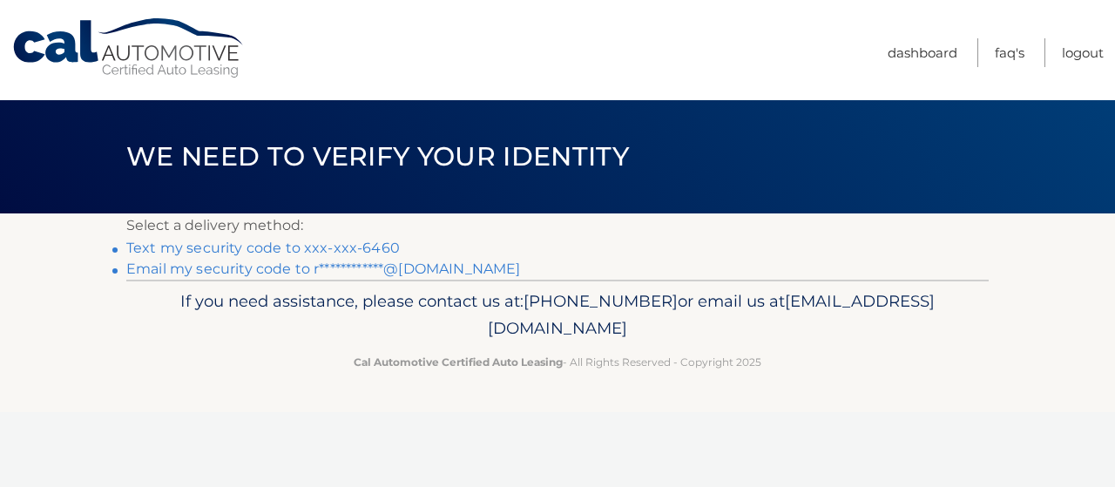
click at [374, 246] on link "Text my security code to xxx-xxx-6460" at bounding box center [262, 247] width 273 height 17
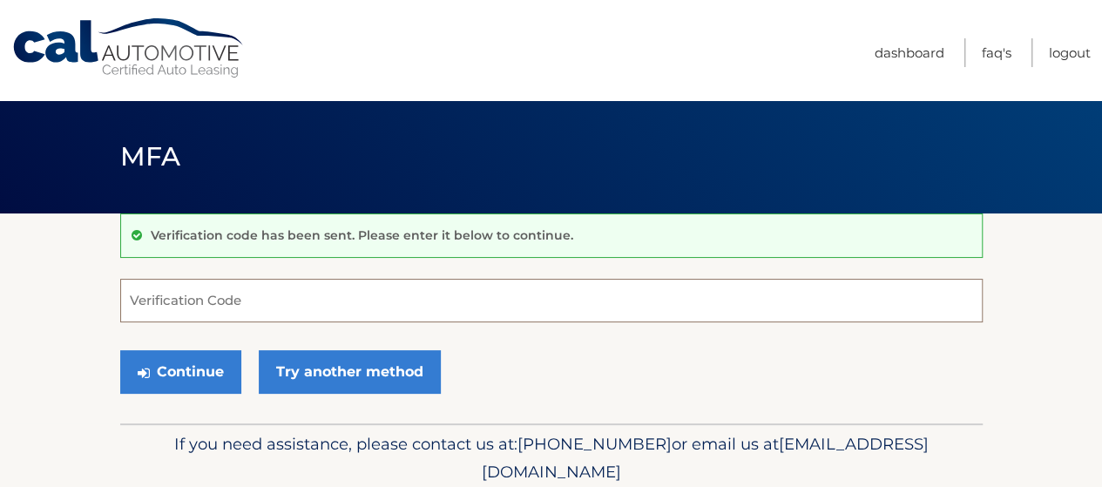
click at [233, 302] on input "Verification Code" at bounding box center [551, 301] width 862 height 44
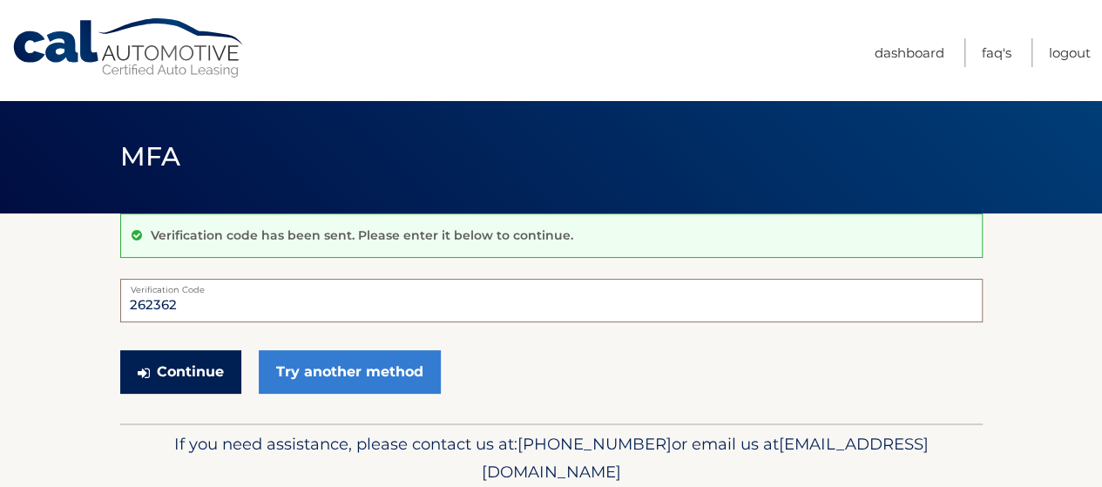
type input "262362"
click at [212, 385] on button "Continue" at bounding box center [180, 372] width 121 height 44
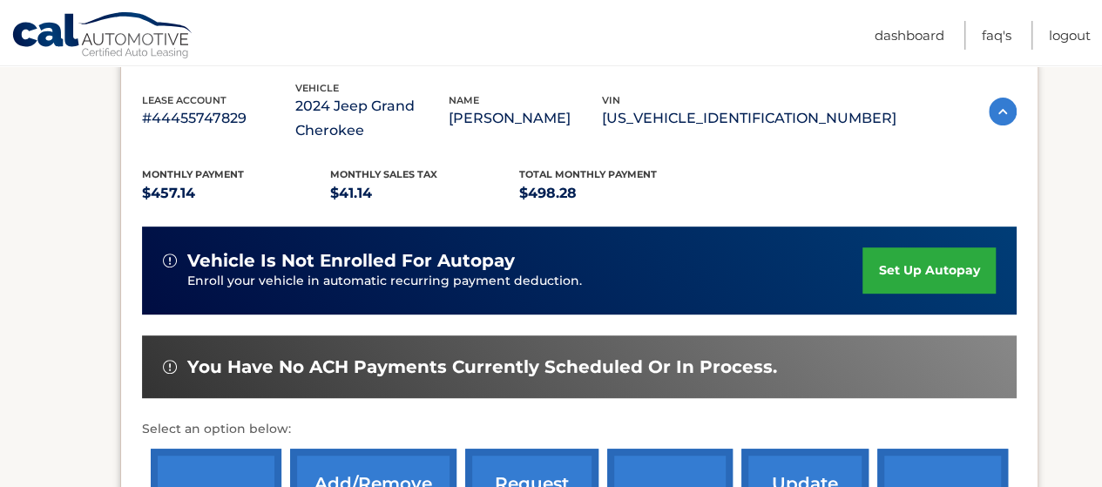
scroll to position [413, 0]
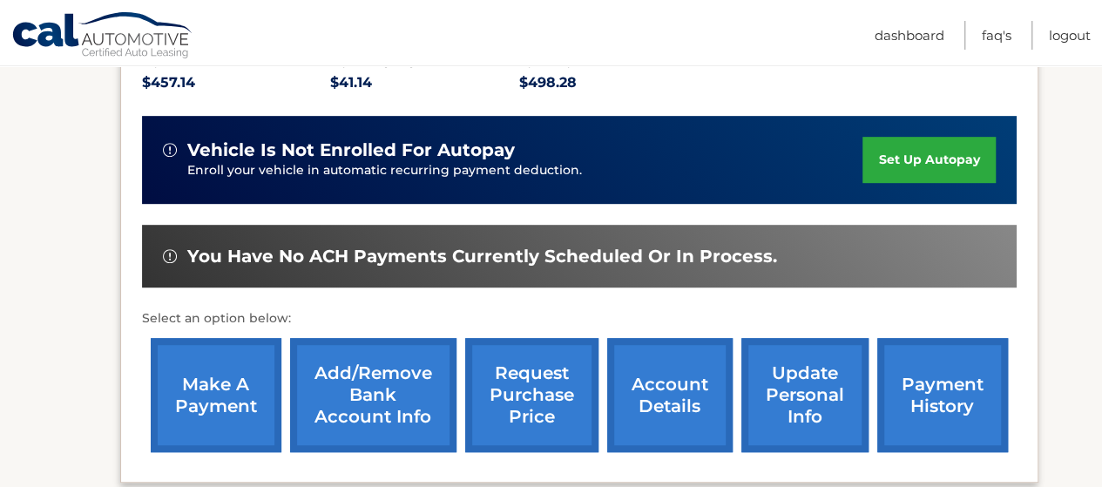
click at [212, 385] on link "make a payment" at bounding box center [216, 395] width 131 height 114
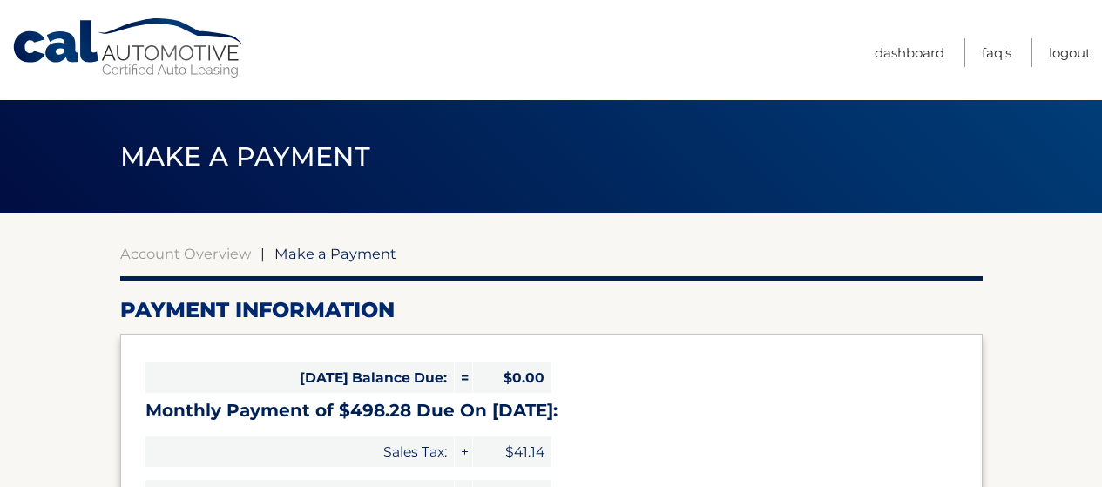
select select "YzM2NmNhNDItNmQwMy00OWFjLWIwY2ItZWMxZDMxNDM2YzMz"
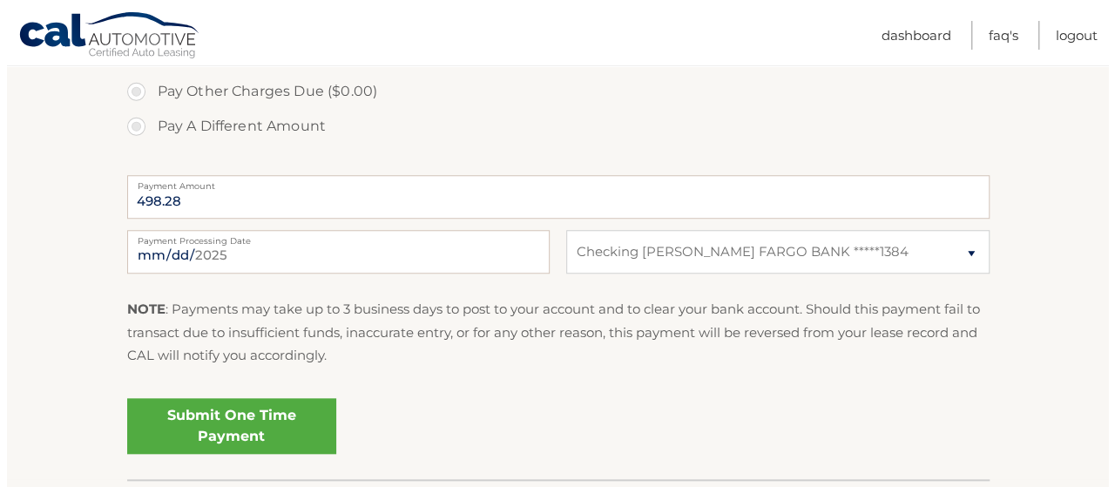
scroll to position [651, 0]
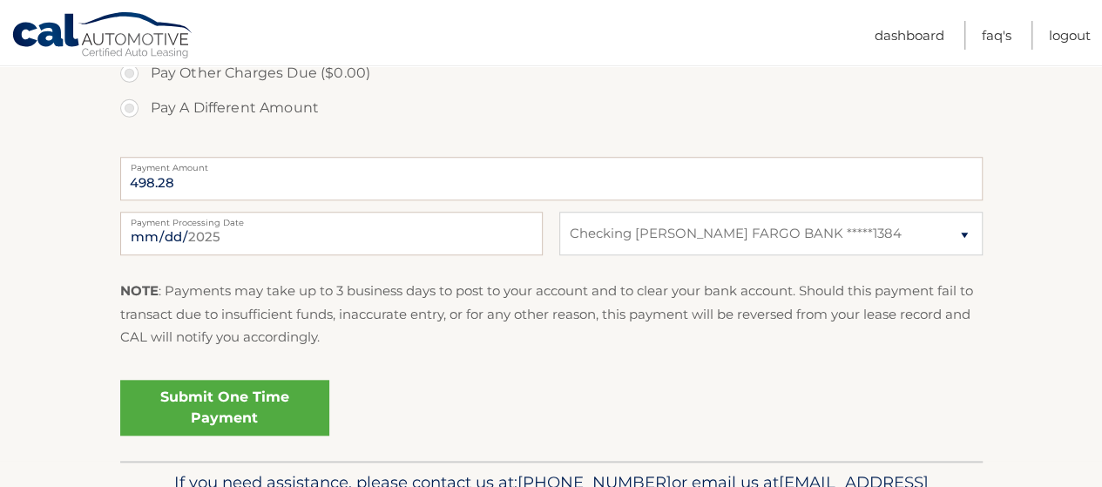
click at [246, 407] on link "Submit One Time Payment" at bounding box center [224, 408] width 209 height 56
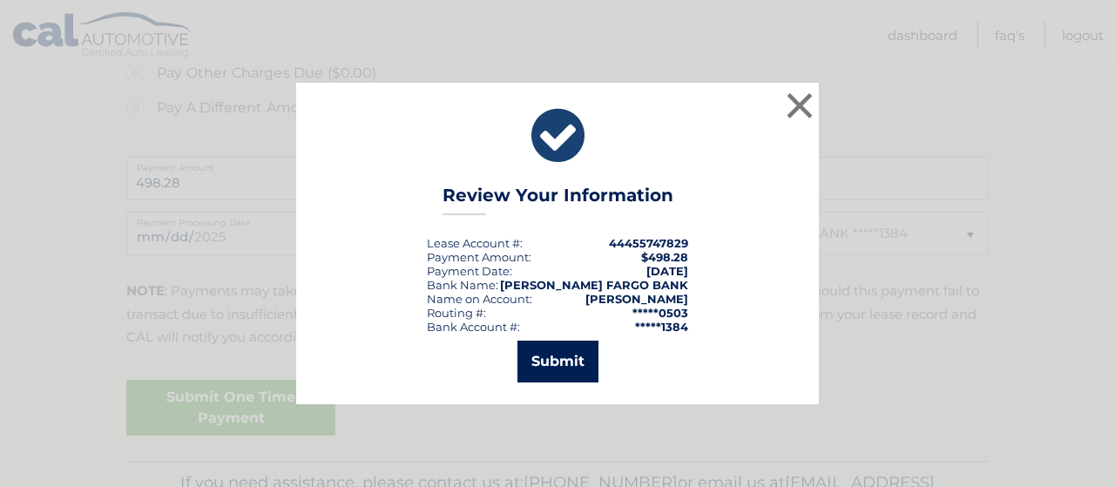
click at [579, 361] on button "Submit" at bounding box center [557, 362] width 81 height 42
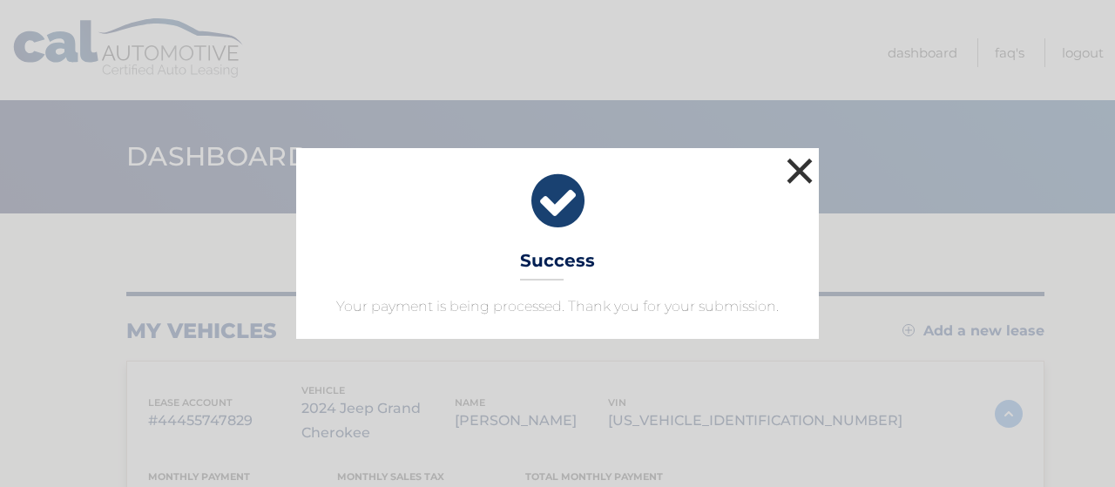
click at [805, 172] on button "×" at bounding box center [799, 170] width 35 height 35
